Goal: Transaction & Acquisition: Purchase product/service

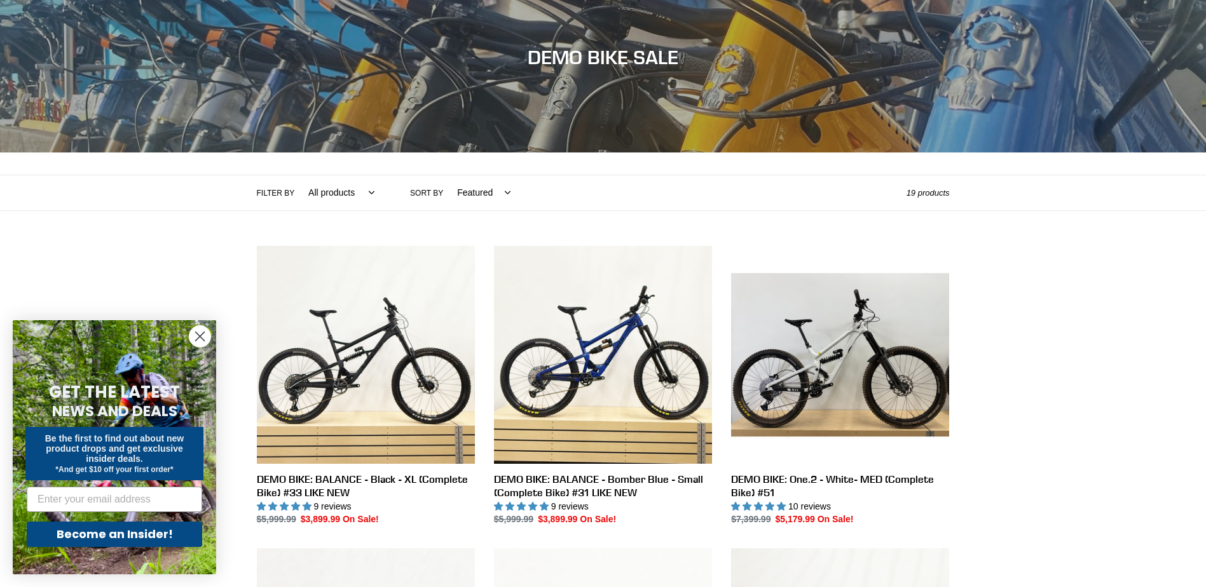
scroll to position [127, 0]
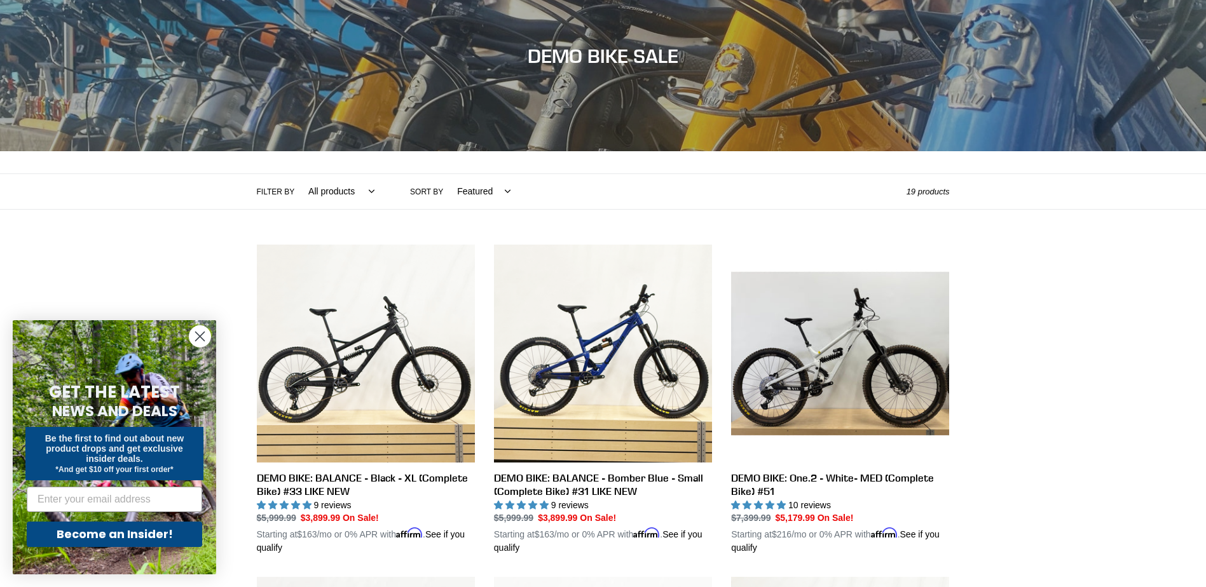
click at [463, 191] on select "Featured Best selling Alphabetically, A-Z Alphabetically, Z-A Price, low to hig…" at bounding box center [480, 191] width 70 height 35
select select "price-ascending"
click at [445, 174] on select "Featured Best selling Alphabetically, A-Z Alphabetically, Z-A Price, low to hig…" at bounding box center [480, 191] width 70 height 35
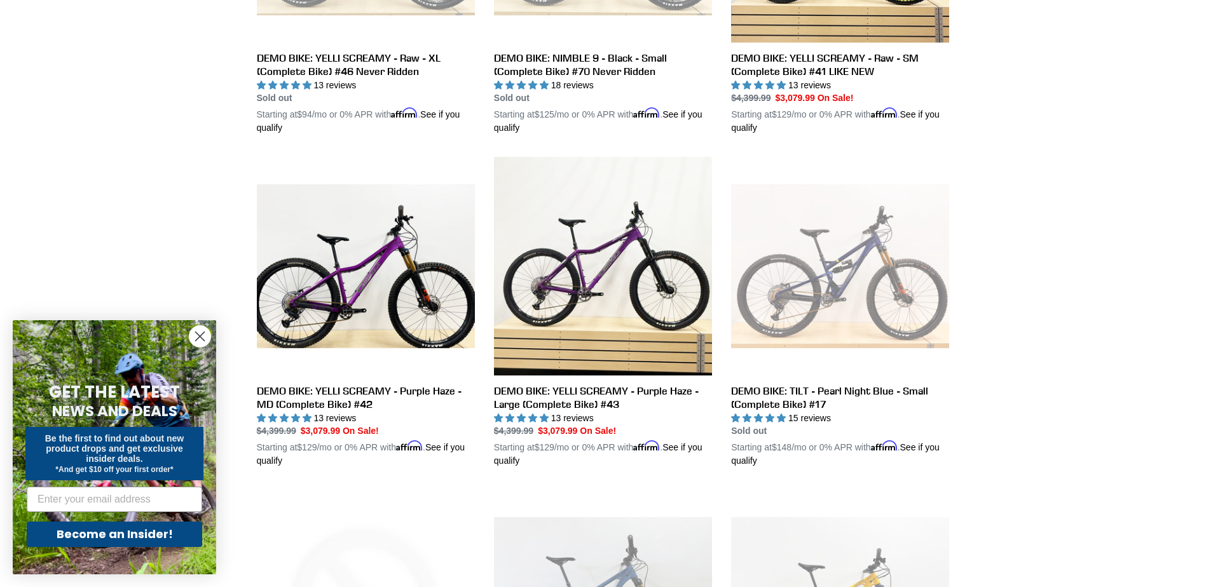
scroll to position [572, 0]
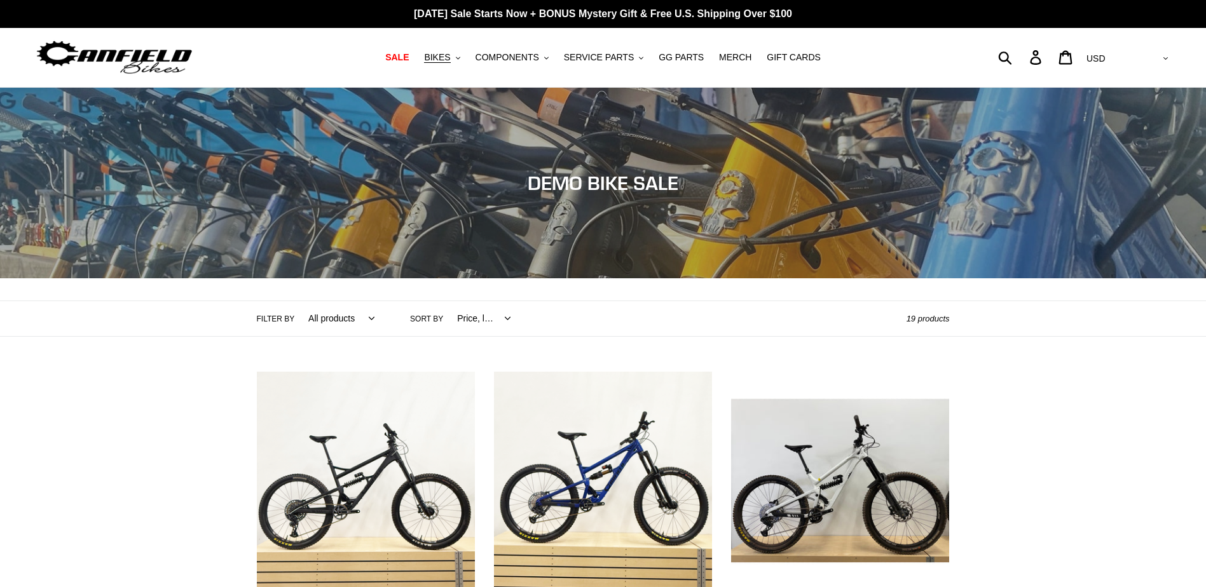
select select "price-ascending"
